Goal: Information Seeking & Learning: Learn about a topic

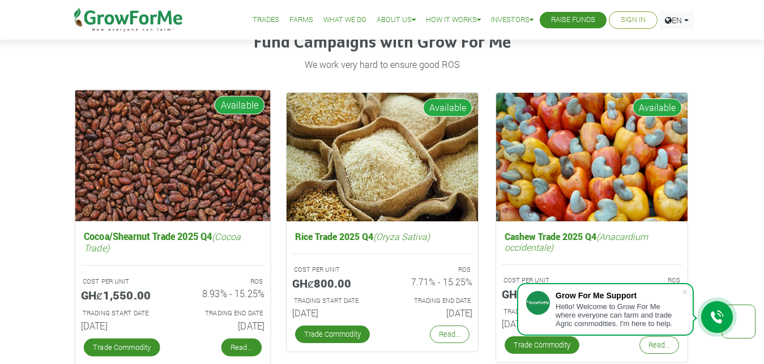
scroll to position [1444, 0]
click at [238, 350] on link "Read..." at bounding box center [241, 348] width 40 height 18
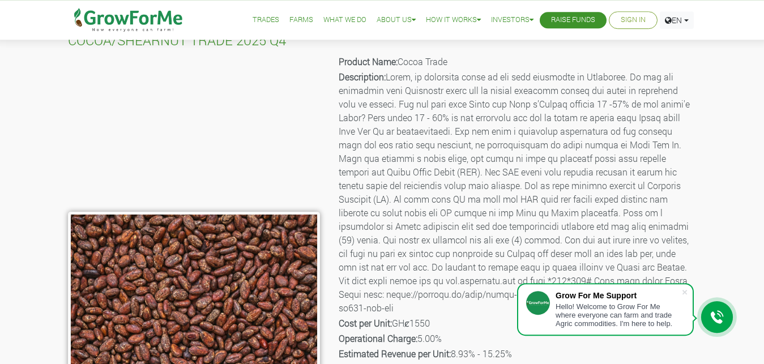
scroll to position [58, 0]
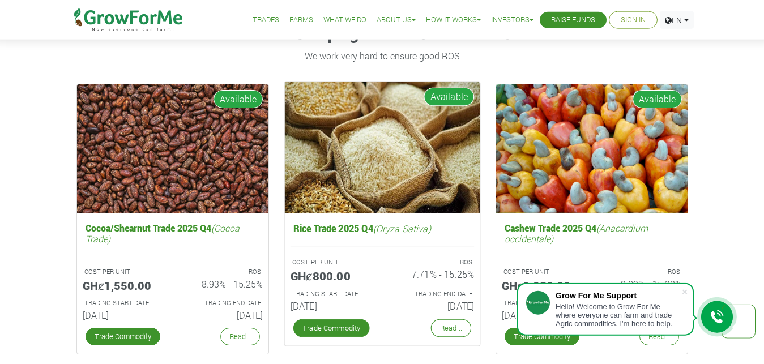
scroll to position [1502, 0]
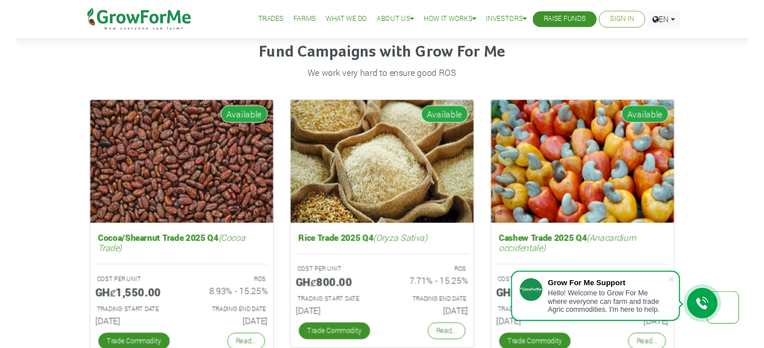
scroll to position [1446, 0]
